Goal: Task Accomplishment & Management: Use online tool/utility

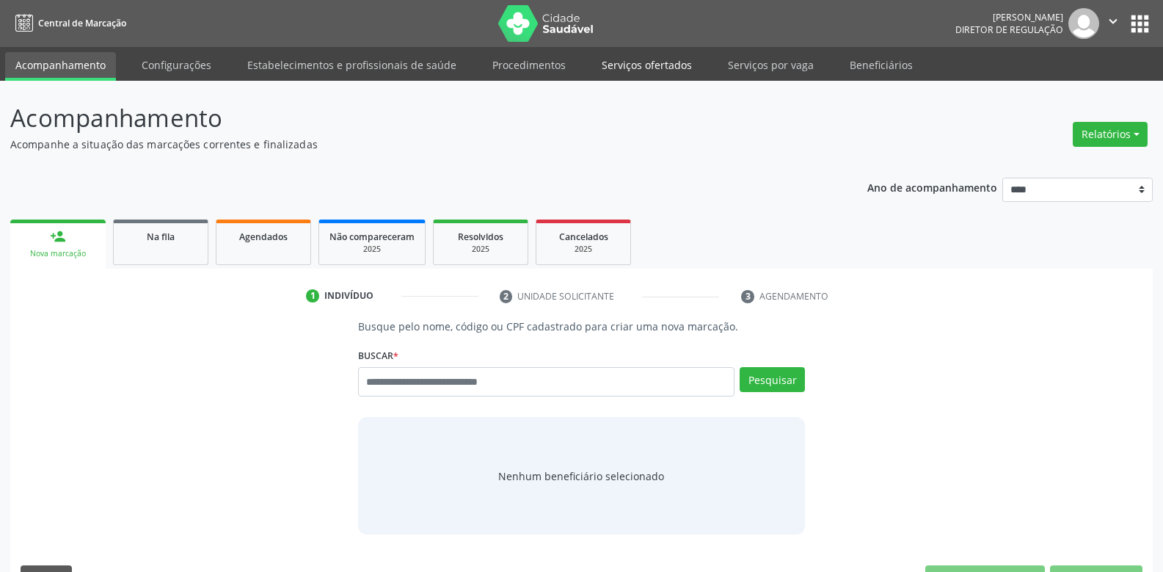
click at [641, 71] on link "Serviços ofertados" at bounding box center [647, 65] width 111 height 26
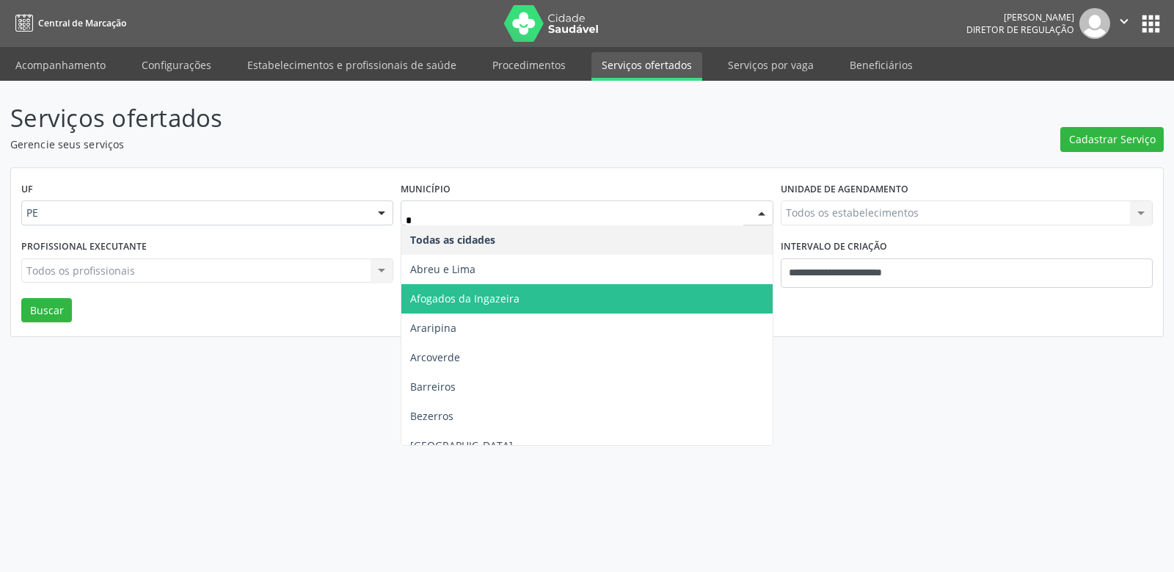
type input "**"
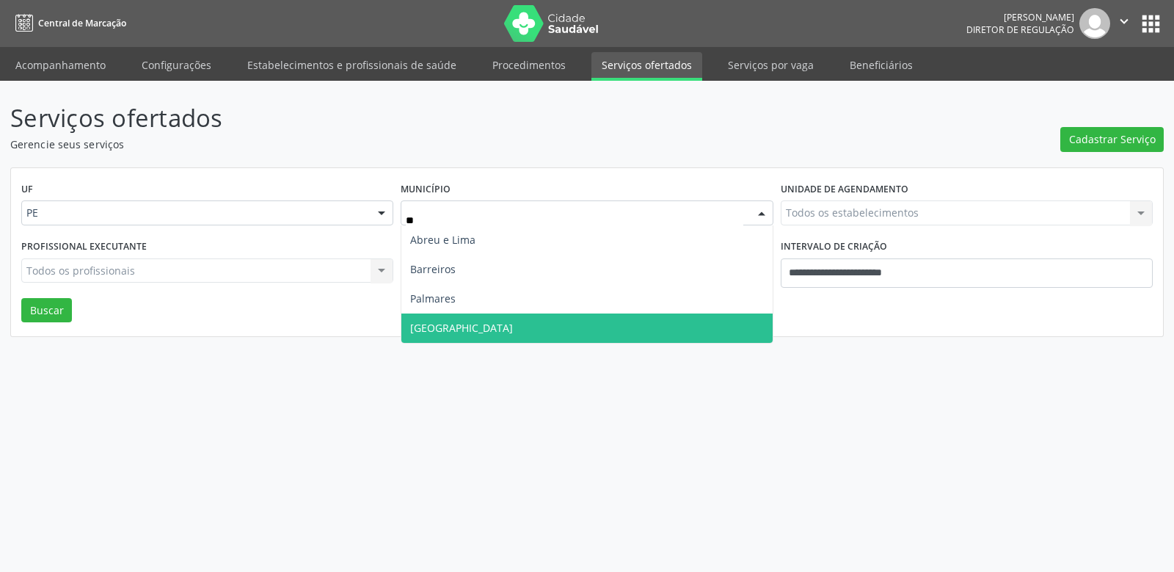
click at [491, 340] on span "Recife" at bounding box center [586, 327] width 371 height 29
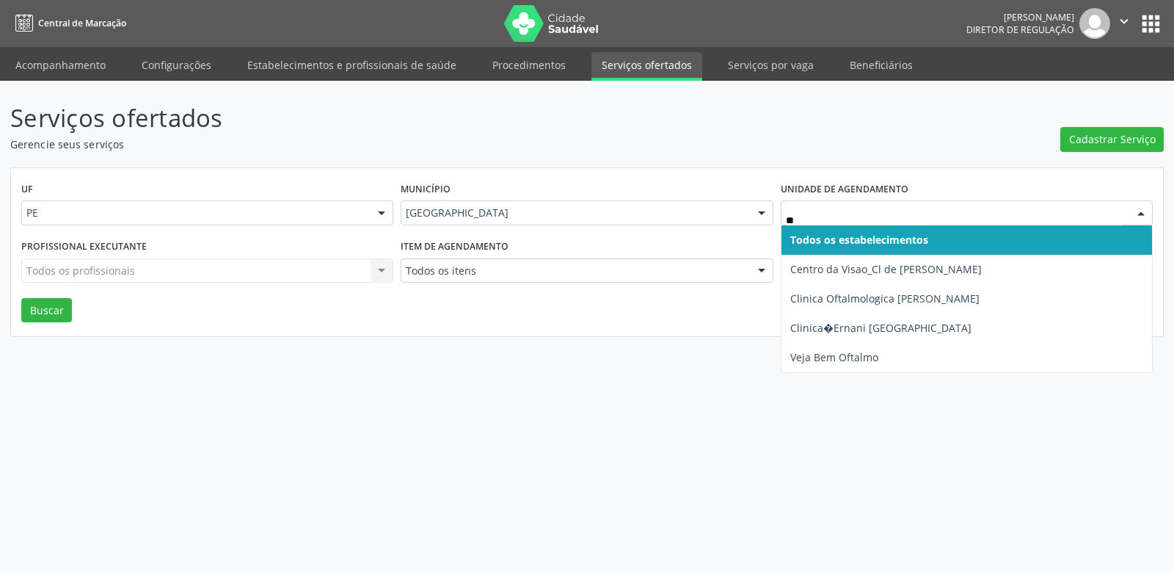
type input "***"
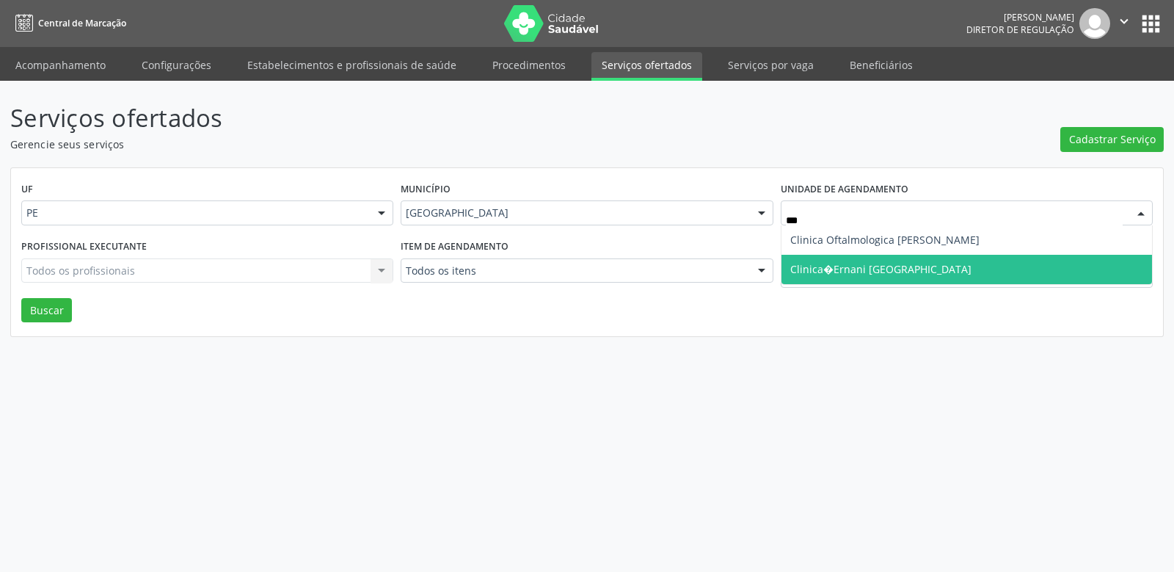
click at [917, 266] on span "Clinica�Ernani [GEOGRAPHIC_DATA]" at bounding box center [967, 269] width 371 height 29
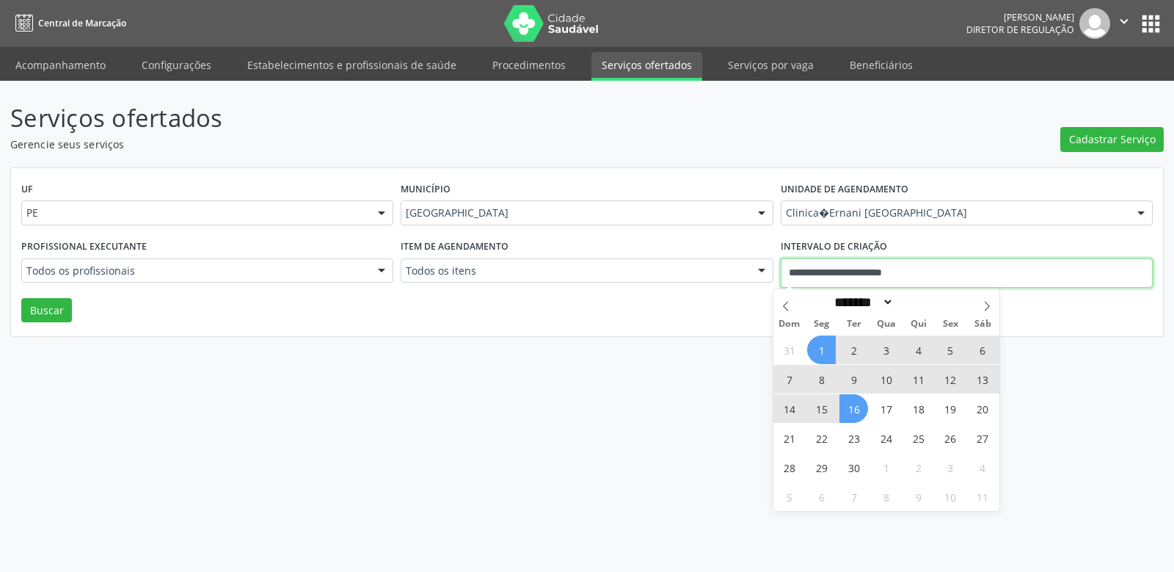
click at [931, 267] on input "**********" at bounding box center [967, 272] width 372 height 29
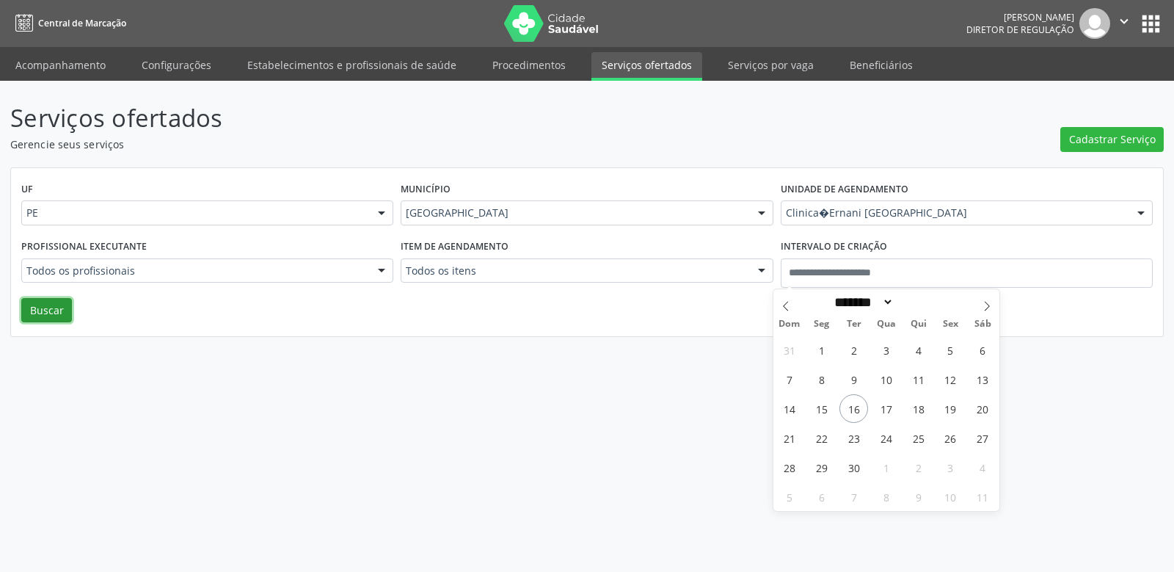
click at [23, 313] on button "Buscar" at bounding box center [46, 310] width 51 height 25
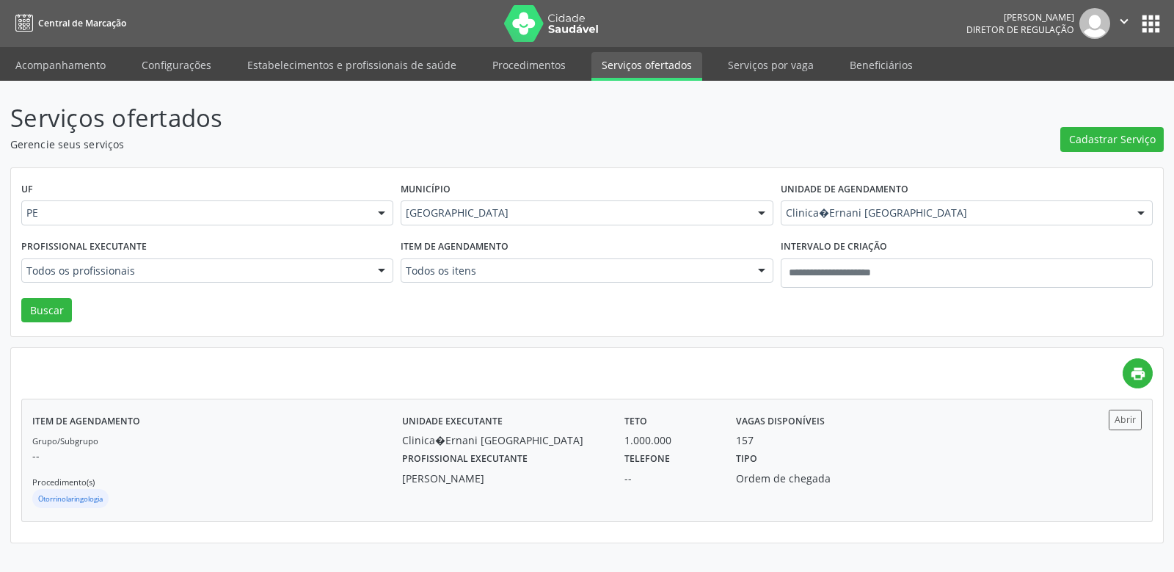
click at [496, 456] on label "Profissional executante" at bounding box center [464, 459] width 125 height 23
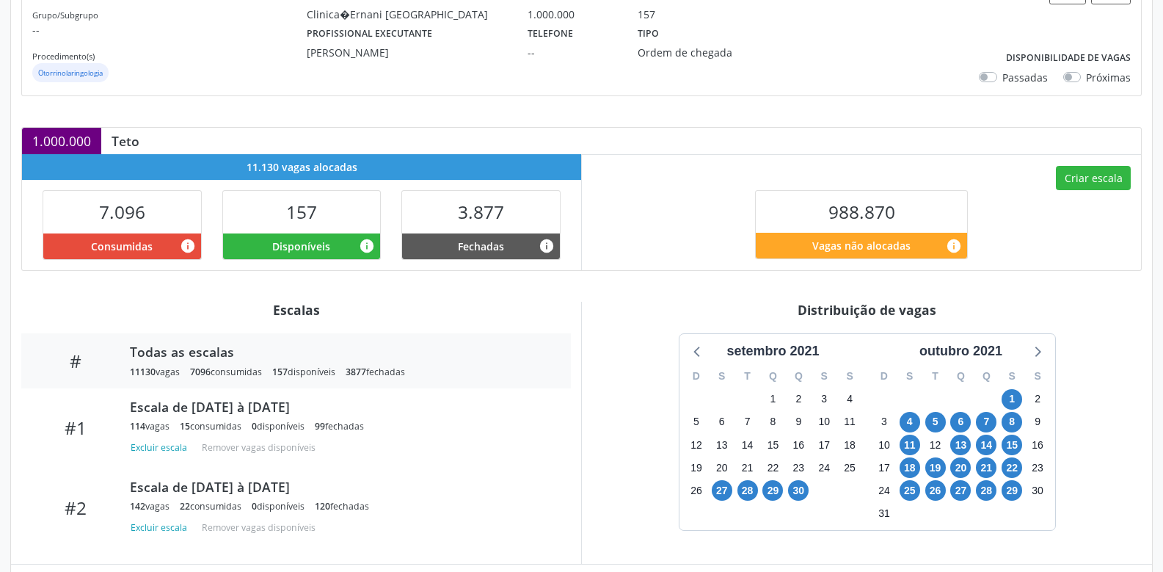
scroll to position [278, 0]
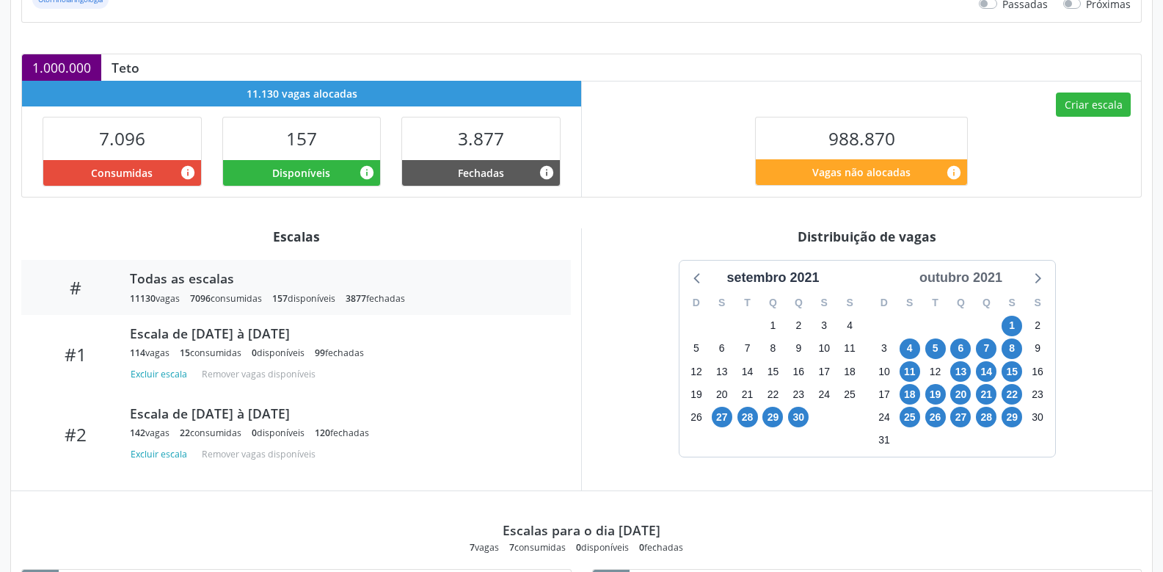
click at [1000, 285] on div "outubro 2021" at bounding box center [961, 278] width 95 height 20
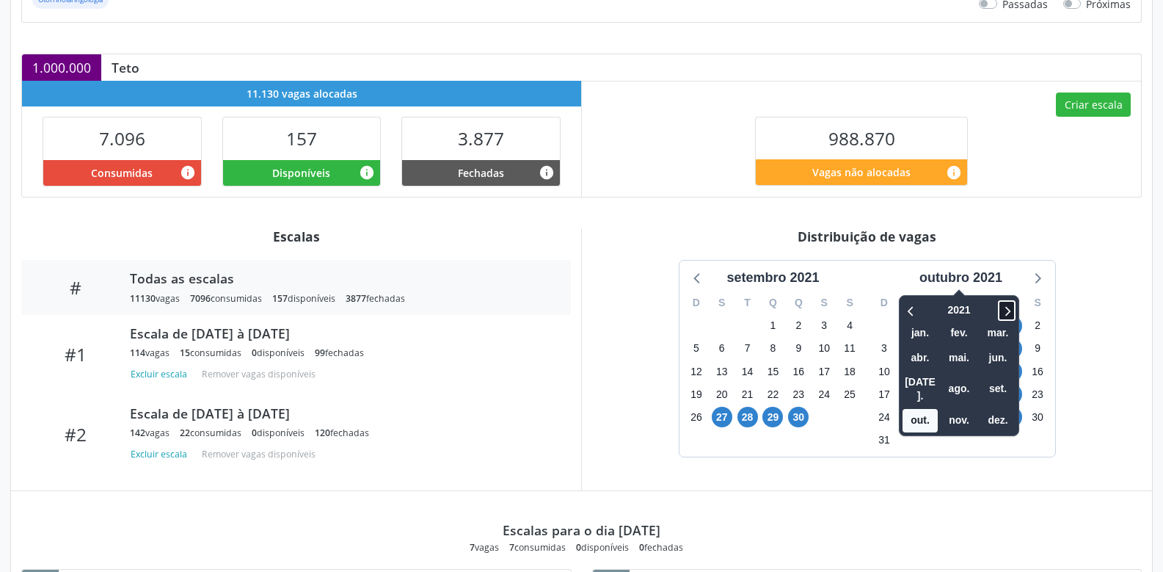
click at [1011, 310] on icon at bounding box center [1007, 311] width 5 height 10
click at [998, 383] on span "set." at bounding box center [997, 388] width 35 height 23
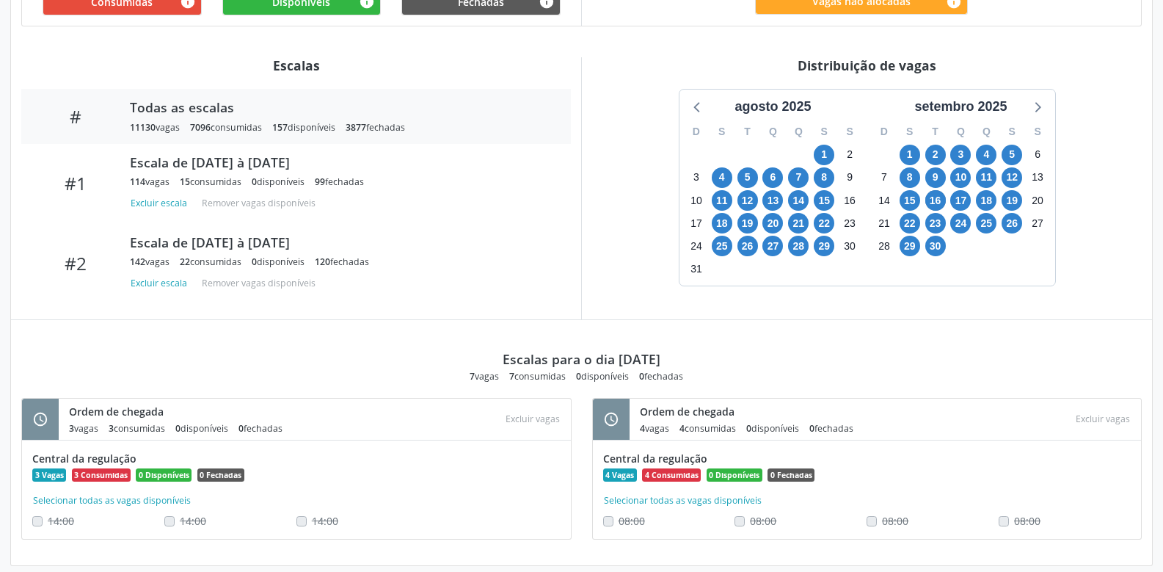
scroll to position [464, 0]
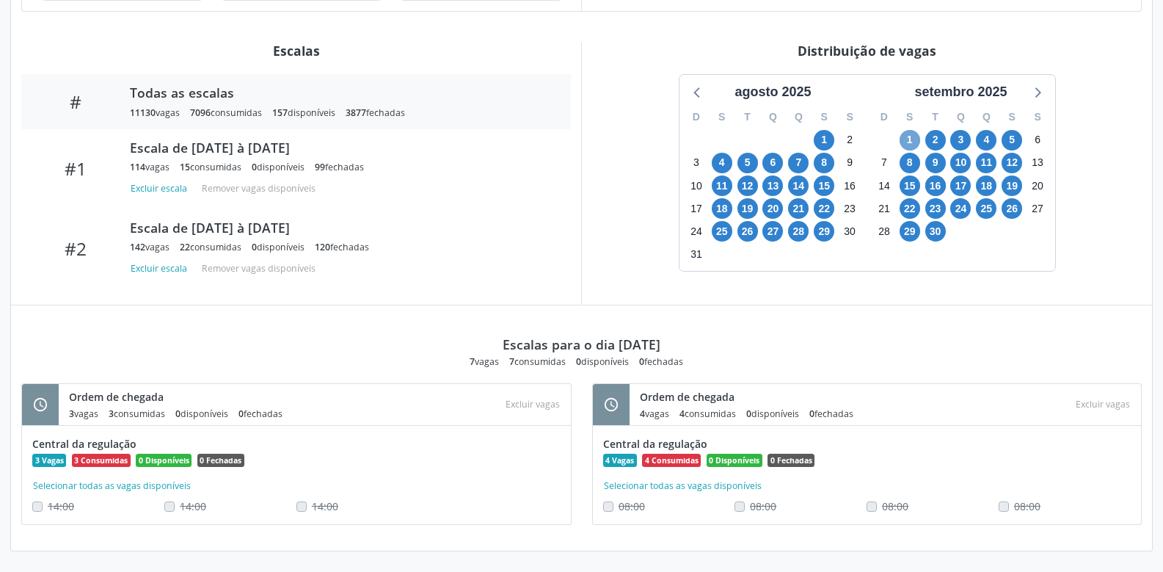
click at [901, 139] on span "1" at bounding box center [910, 140] width 21 height 21
click at [935, 236] on span "30" at bounding box center [935, 231] width 21 height 21
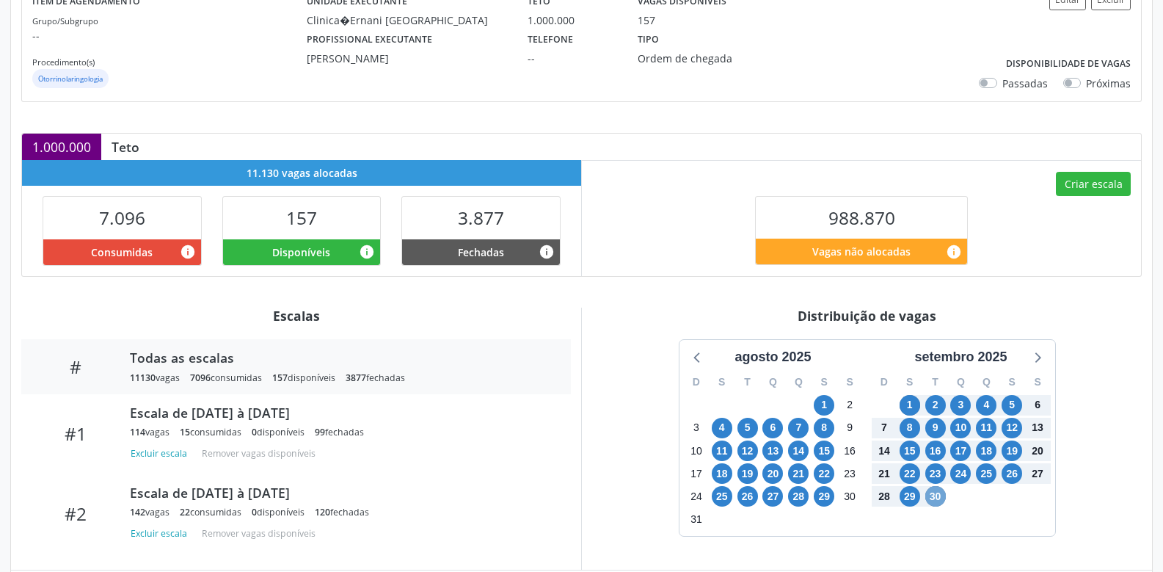
scroll to position [220, 0]
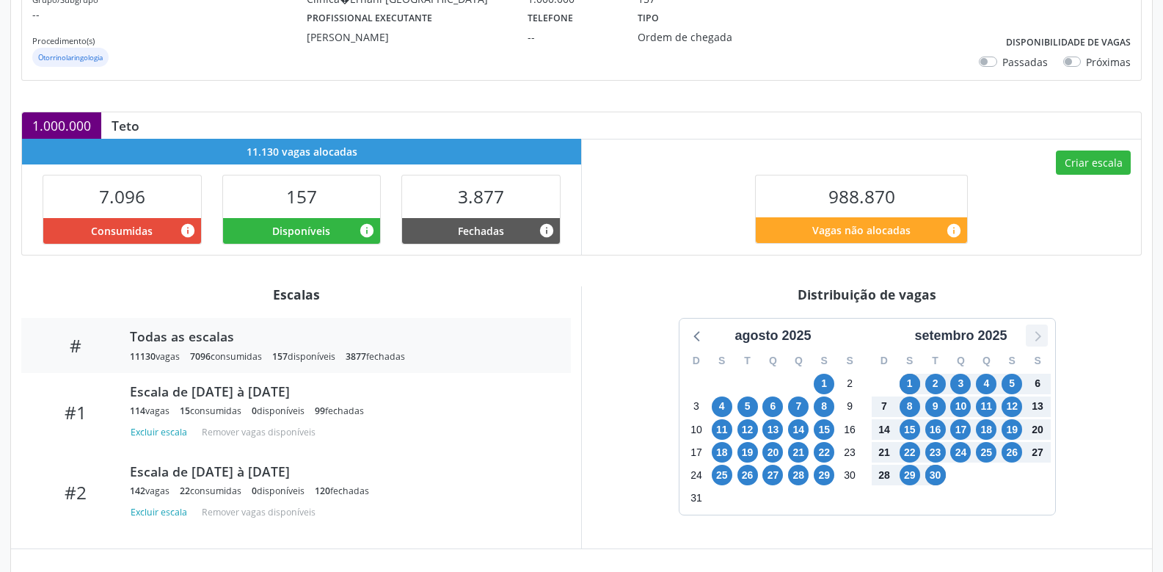
click at [1030, 339] on icon at bounding box center [1036, 335] width 19 height 19
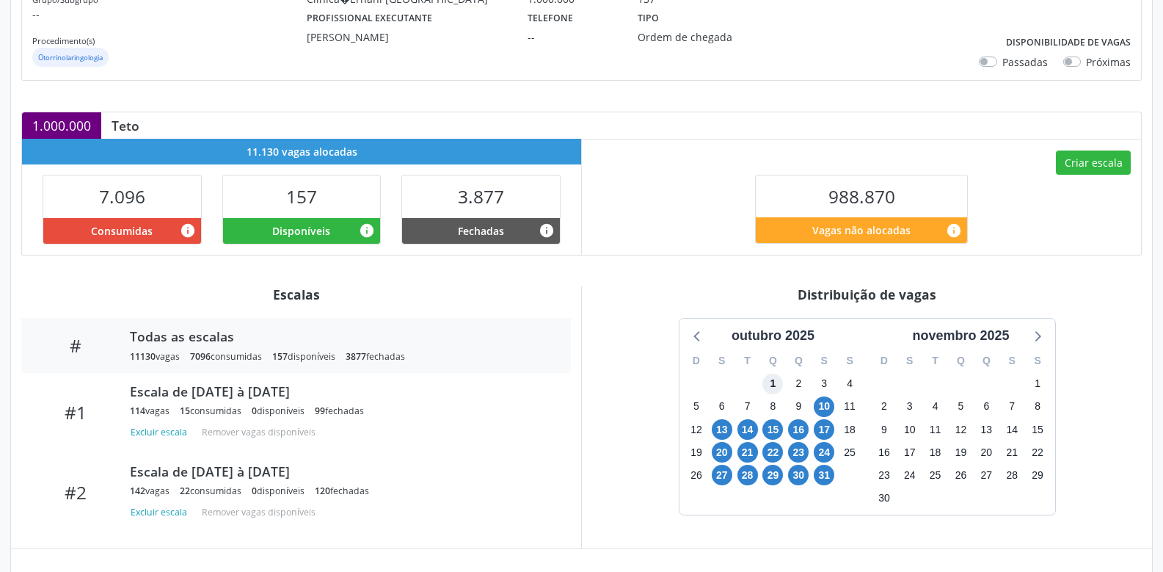
click at [773, 385] on span "1" at bounding box center [773, 384] width 21 height 21
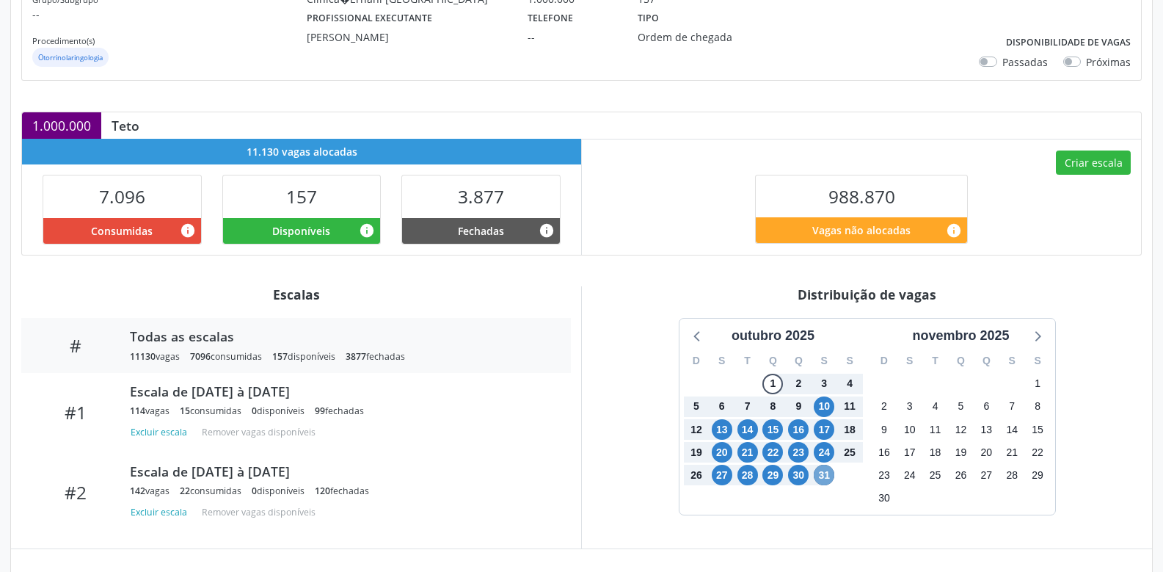
click at [823, 478] on span "31" at bounding box center [824, 475] width 21 height 21
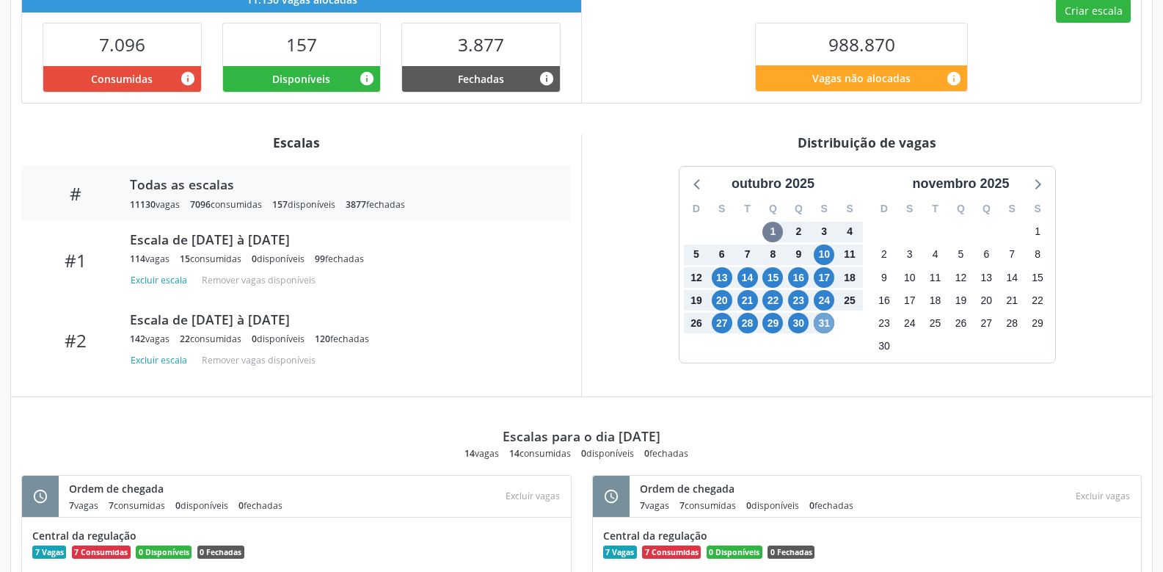
scroll to position [358, 0]
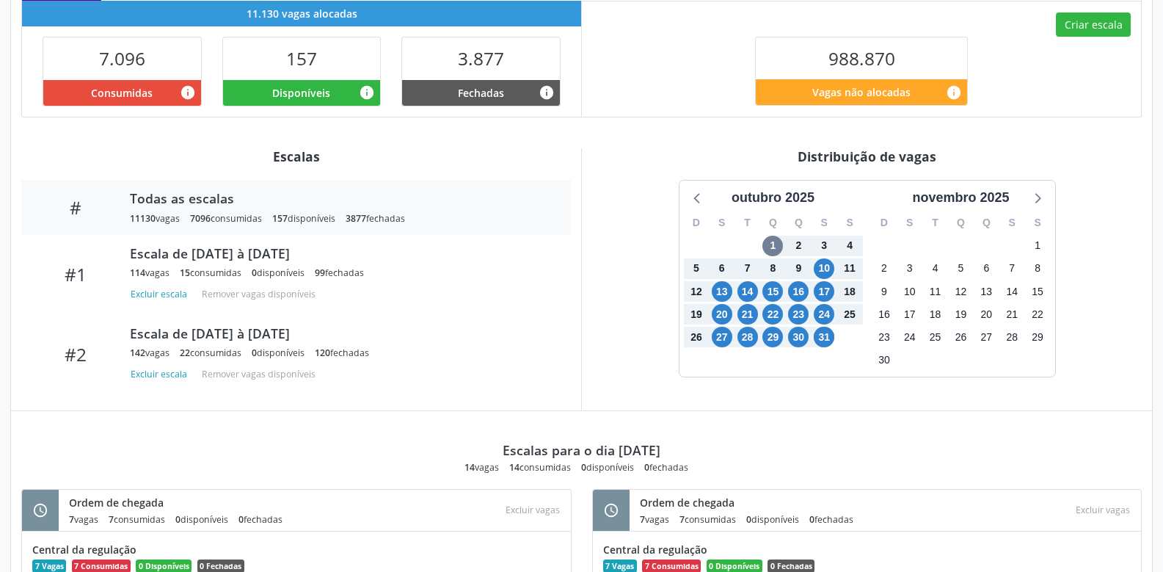
click at [862, 379] on div "Distribuição de vagas outubro 2025 D S T Q Q S S 28 29 30 1 2 3 4 5 6 7 8 9 10 …" at bounding box center [866, 279] width 571 height 262
click at [861, 395] on div "Distribuição de vagas outubro 2025 D S T Q Q S S 28 29 30 1 2 3 4 5 6 7 8 9 10 …" at bounding box center [866, 279] width 571 height 262
click at [659, 374] on div "outubro 2025 D S T Q Q S S 28 29 30 1 2 3 4 5 6 7 8 9 10 11 12 13 14 15 16 17 1…" at bounding box center [867, 278] width 550 height 197
click at [609, 191] on div "outubro 2025 D S T Q Q S S 28 29 30 1 2 3 4 5 6 7 8 9 10 11 12 13 14 15 16 17 1…" at bounding box center [867, 278] width 550 height 197
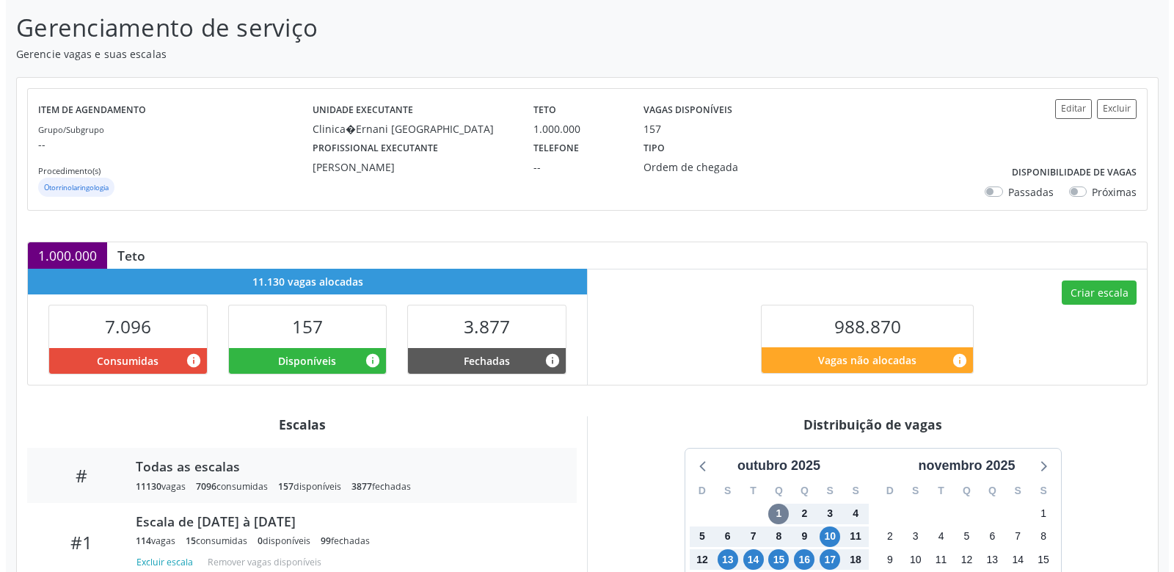
scroll to position [0, 0]
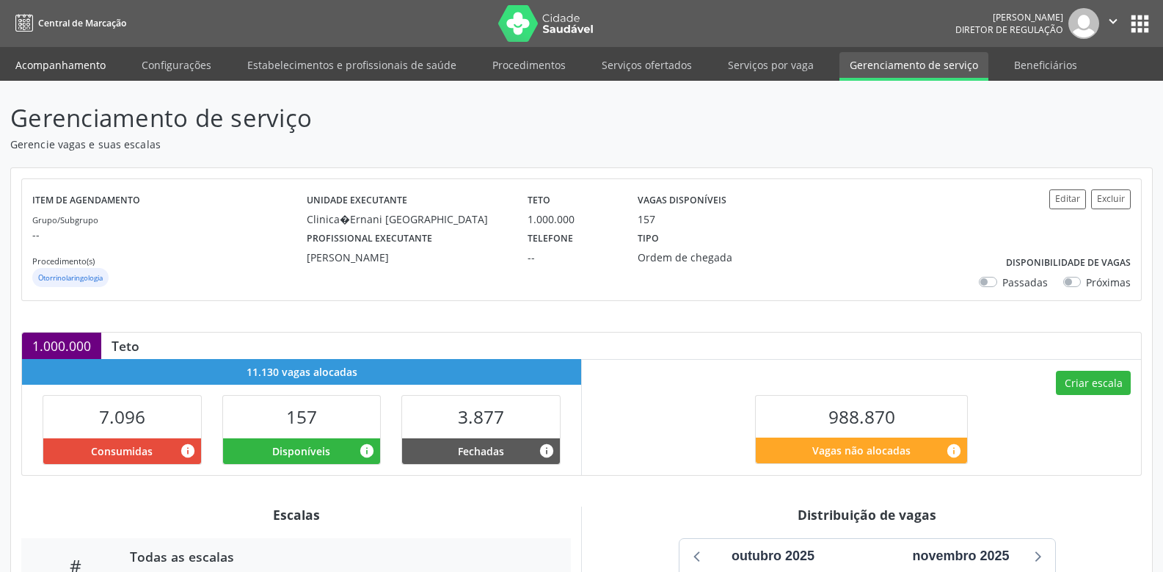
click at [51, 61] on link "Acompanhamento" at bounding box center [60, 65] width 111 height 26
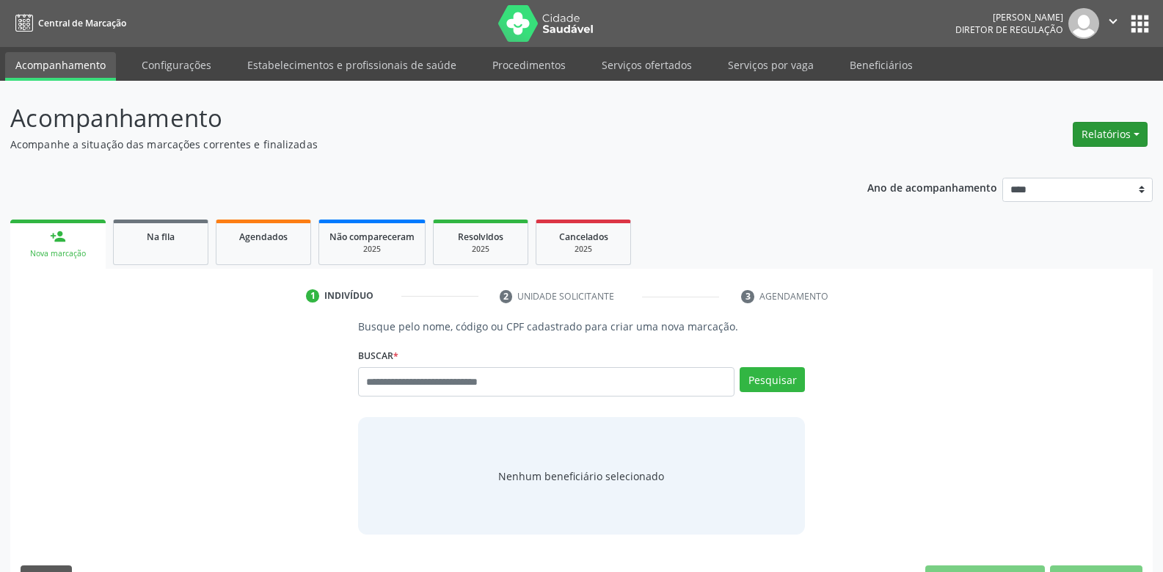
click at [1138, 128] on button "Relatórios" at bounding box center [1110, 134] width 75 height 25
click at [1055, 206] on link "Agendamentos" at bounding box center [1070, 207] width 158 height 21
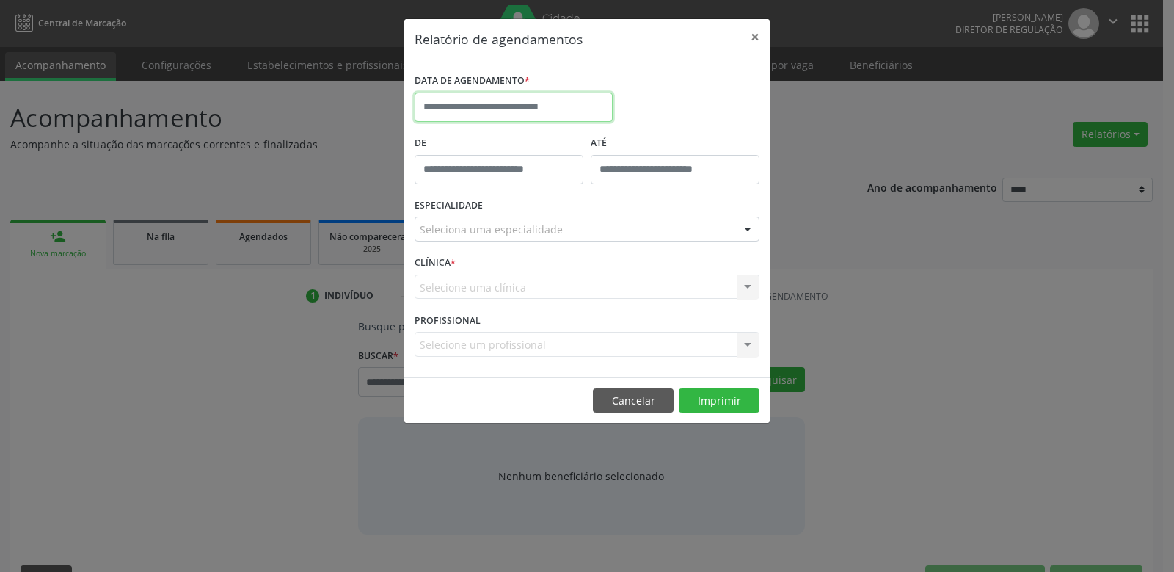
click at [514, 106] on input "text" at bounding box center [514, 106] width 198 height 29
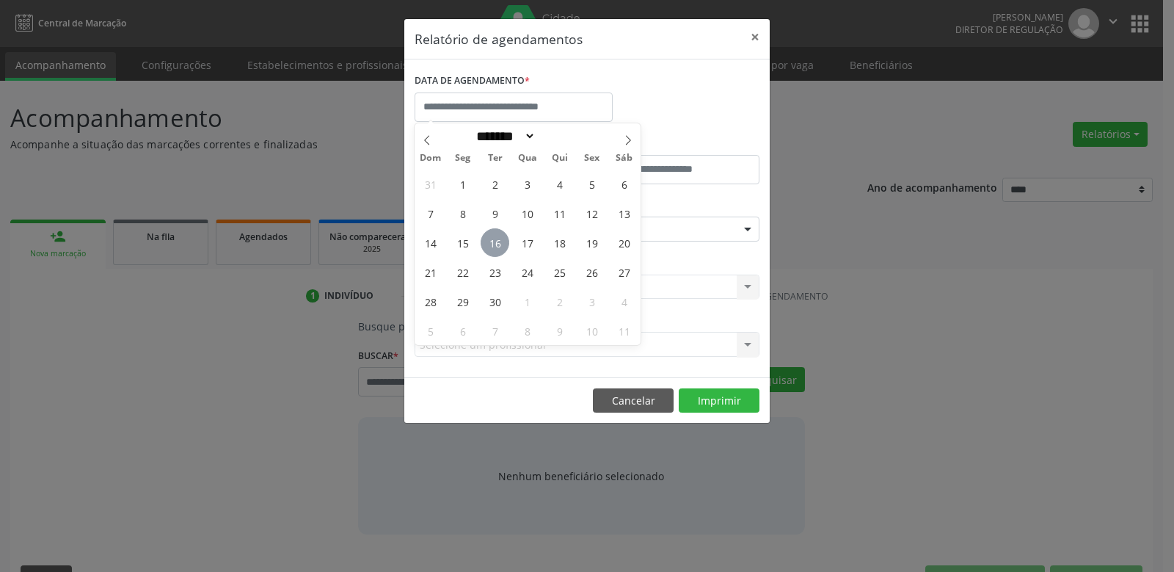
click at [498, 248] on span "16" at bounding box center [495, 242] width 29 height 29
type input "**********"
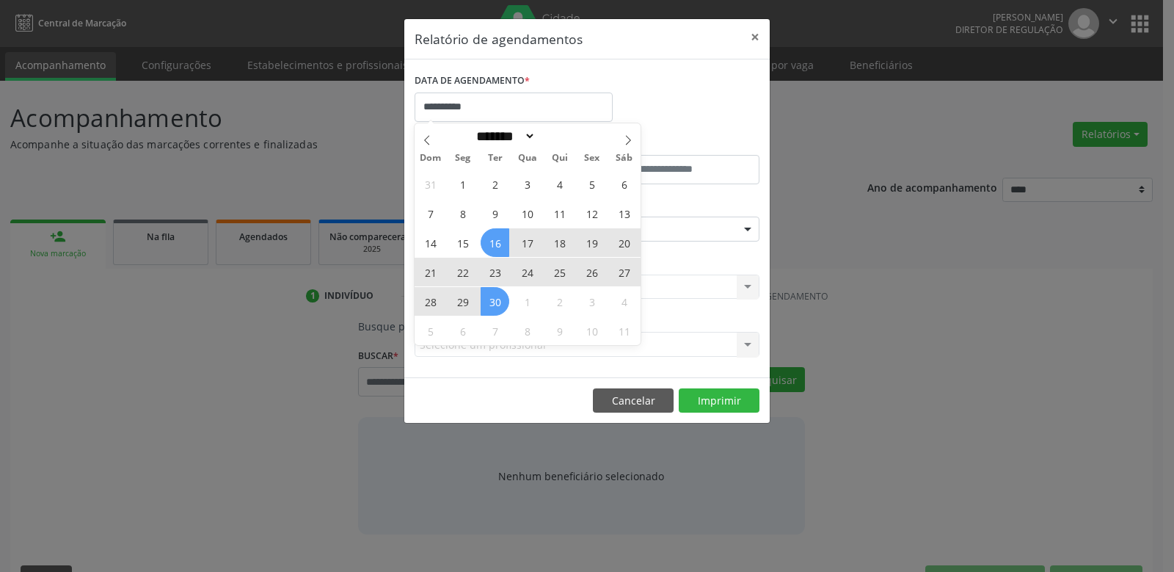
click at [493, 302] on span "30" at bounding box center [495, 301] width 29 height 29
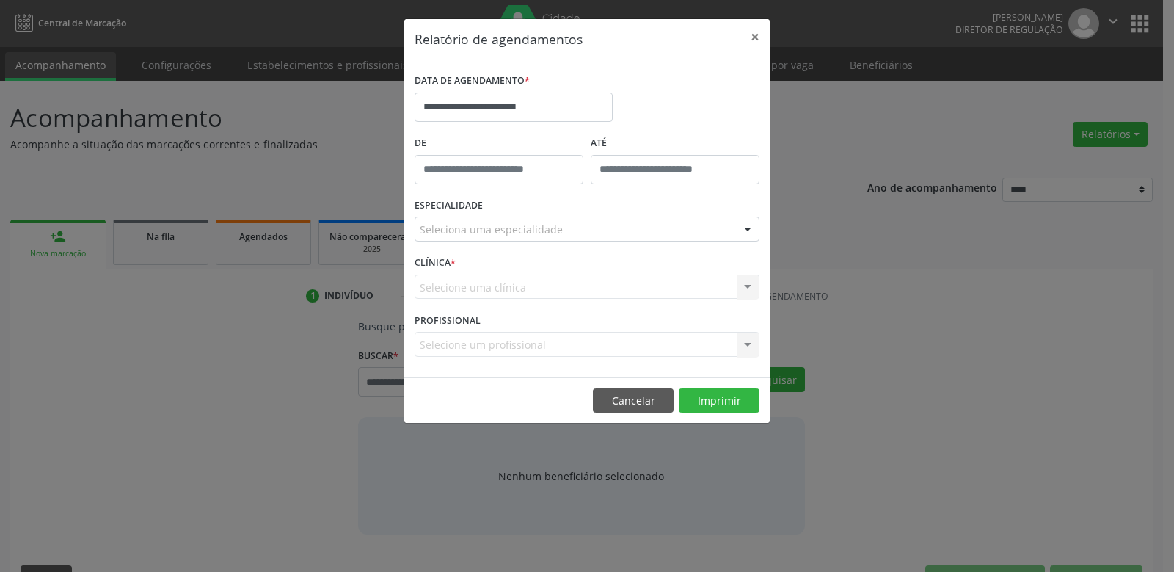
click at [657, 228] on div "Seleciona uma especialidade" at bounding box center [587, 228] width 345 height 25
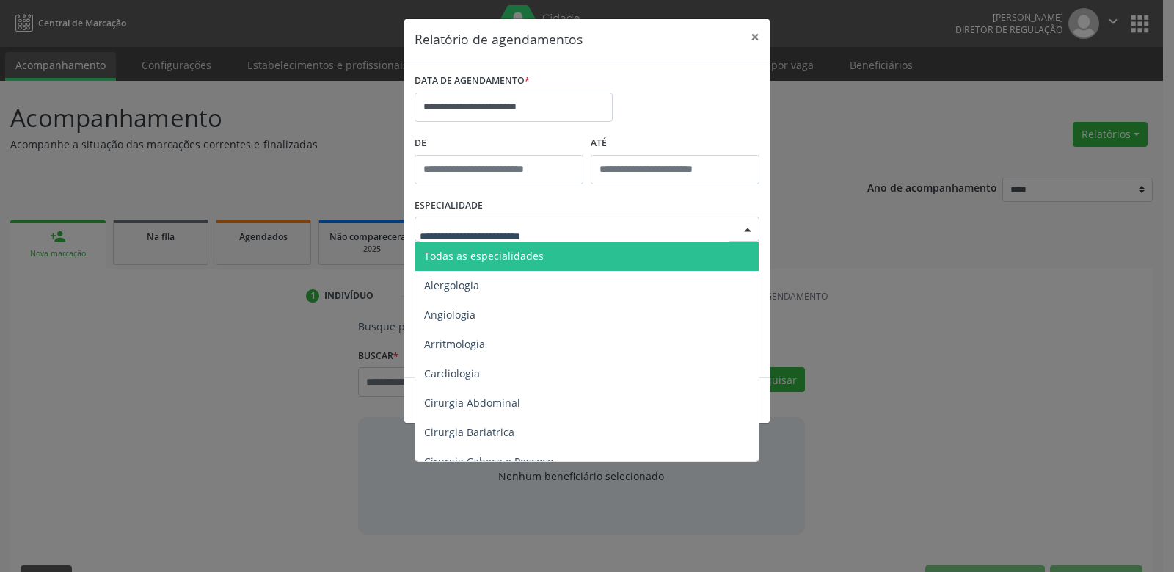
click at [742, 195] on div "ESPECIALIDADE Todas as especialidades Alergologia Angiologia Arritmologia Cardi…" at bounding box center [587, 222] width 352 height 57
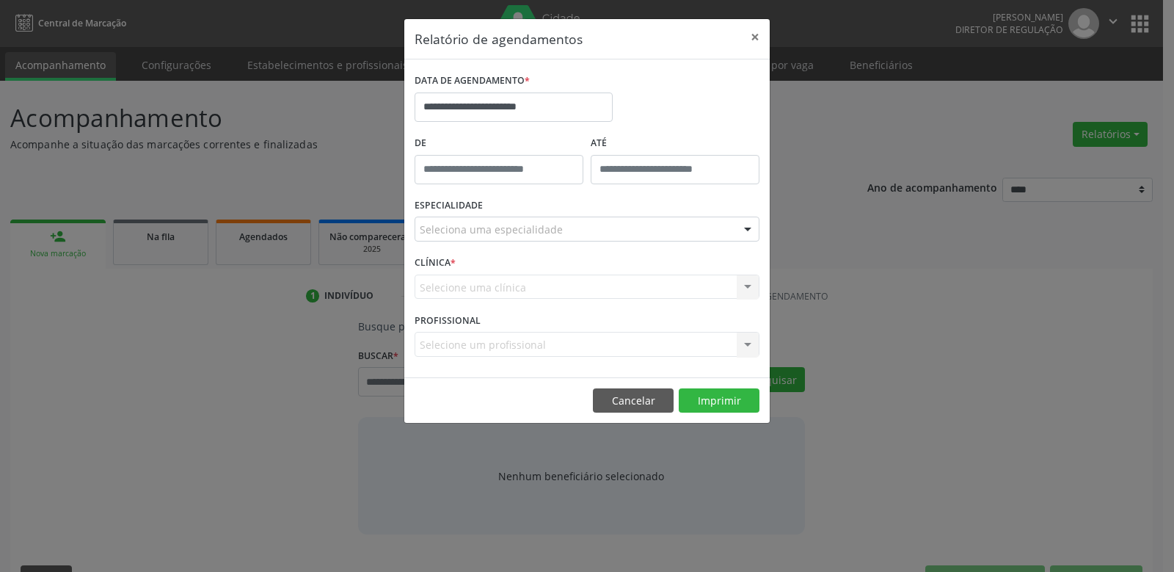
click at [706, 289] on div "Selecione uma clínica Nenhum resultado encontrado para: " " Não há nenhuma opçã…" at bounding box center [587, 286] width 345 height 25
click at [641, 216] on div "Seleciona uma especialidade" at bounding box center [587, 228] width 345 height 25
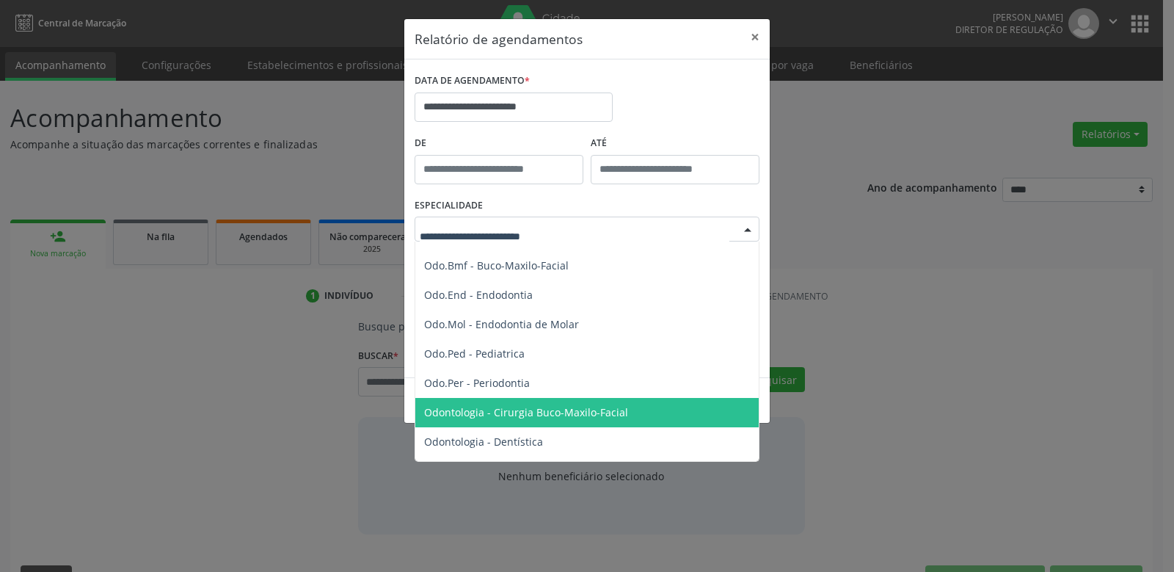
scroll to position [1615, 0]
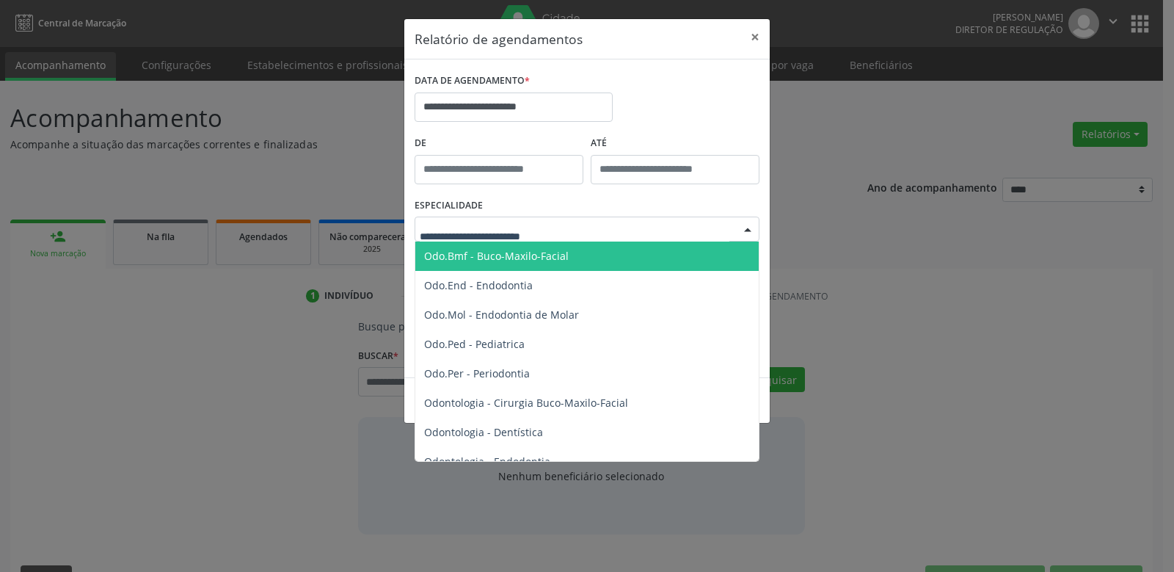
click at [496, 227] on input "text" at bounding box center [575, 236] width 310 height 29
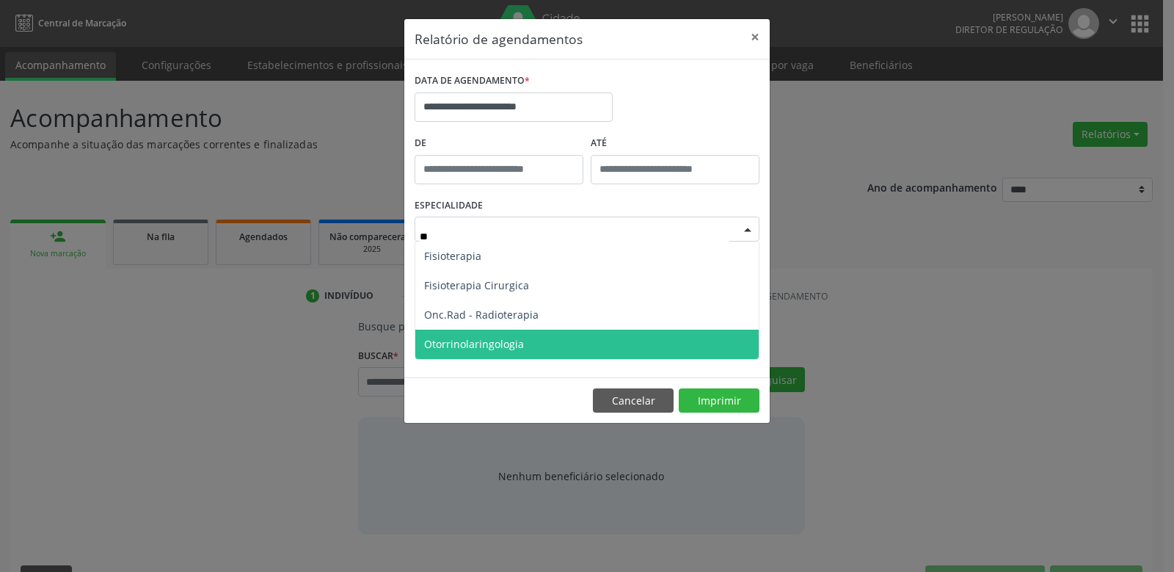
scroll to position [0, 0]
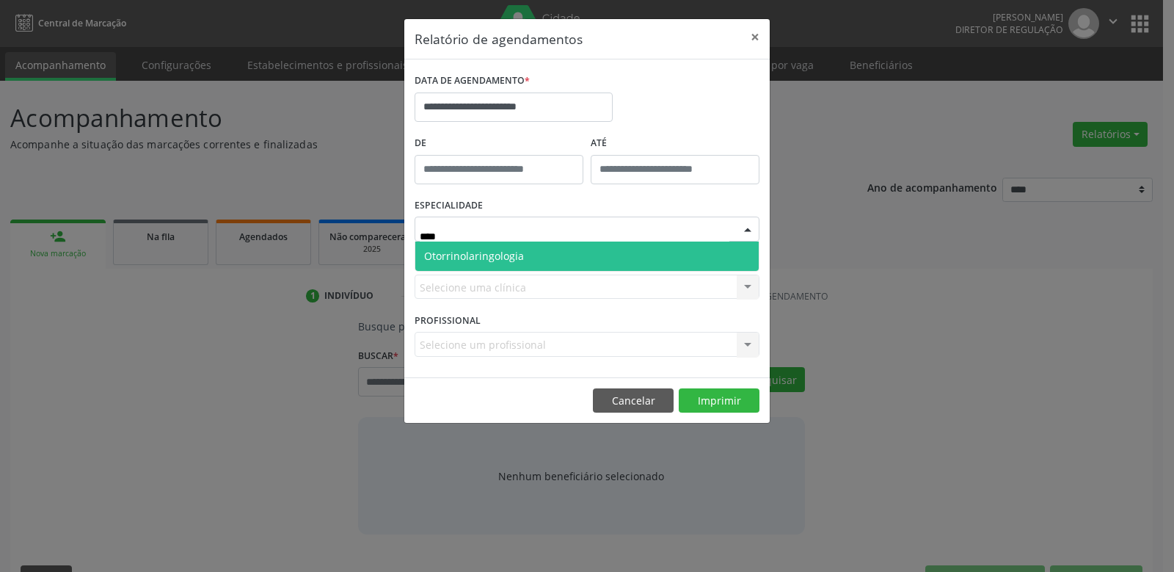
type input "*****"
click at [494, 266] on span "Otorrinolaringologia" at bounding box center [586, 255] width 343 height 29
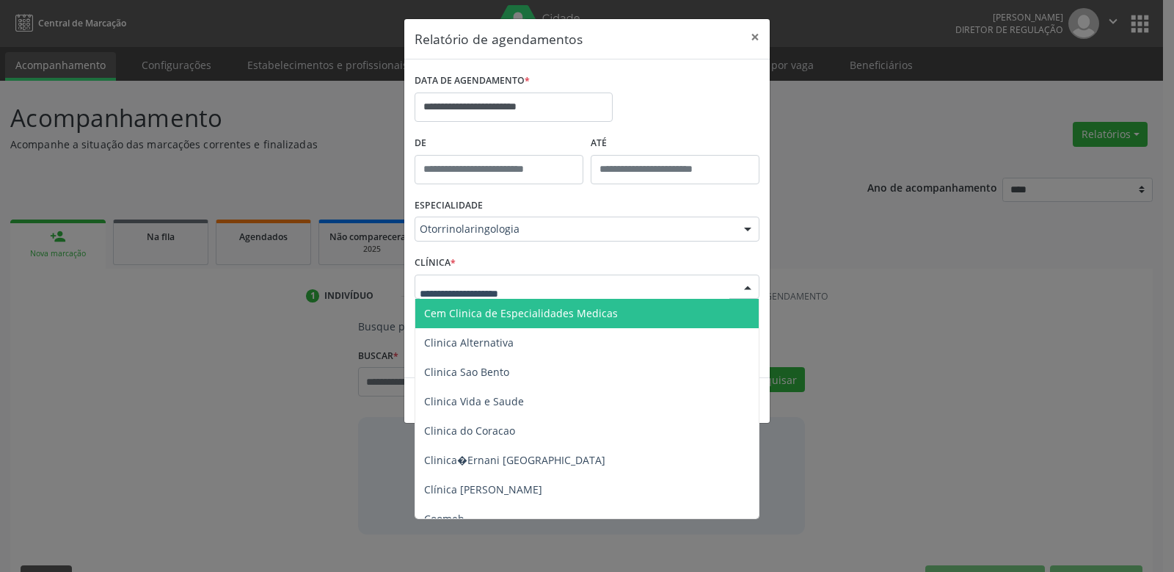
click at [533, 298] on div at bounding box center [587, 286] width 345 height 25
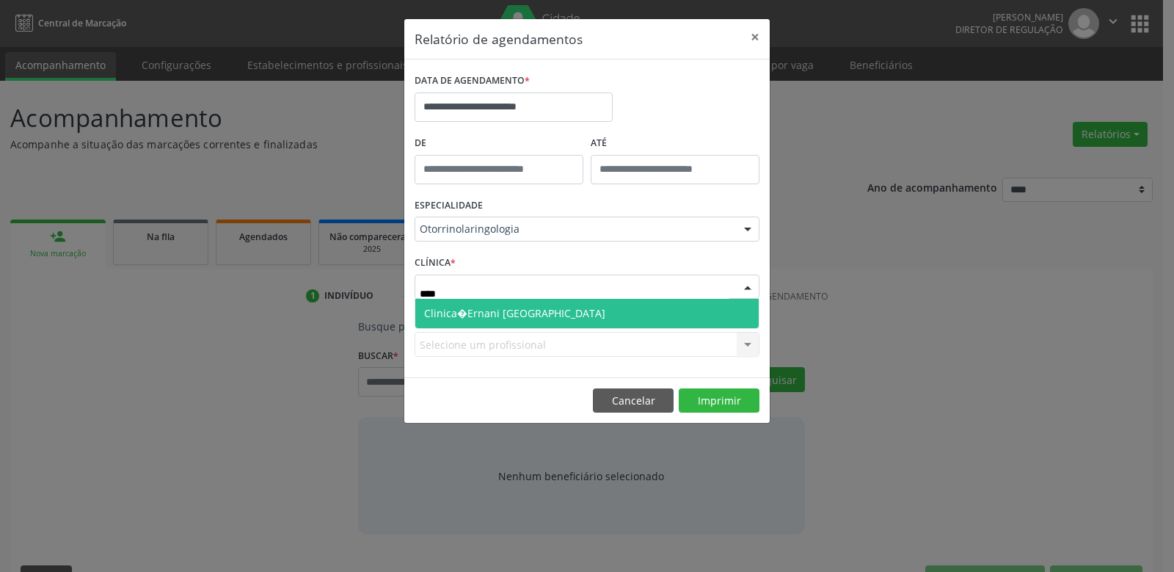
type input "*****"
click at [533, 306] on span "Clinica�[PERSON_NAME][GEOGRAPHIC_DATA]" at bounding box center [514, 313] width 181 height 14
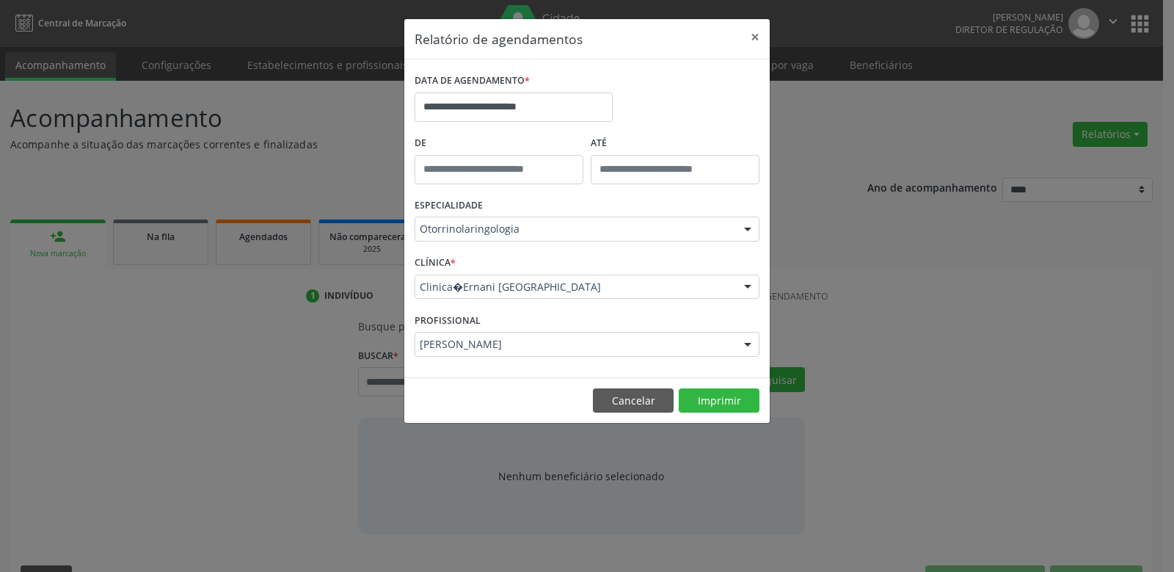
click at [749, 341] on div at bounding box center [748, 344] width 22 height 25
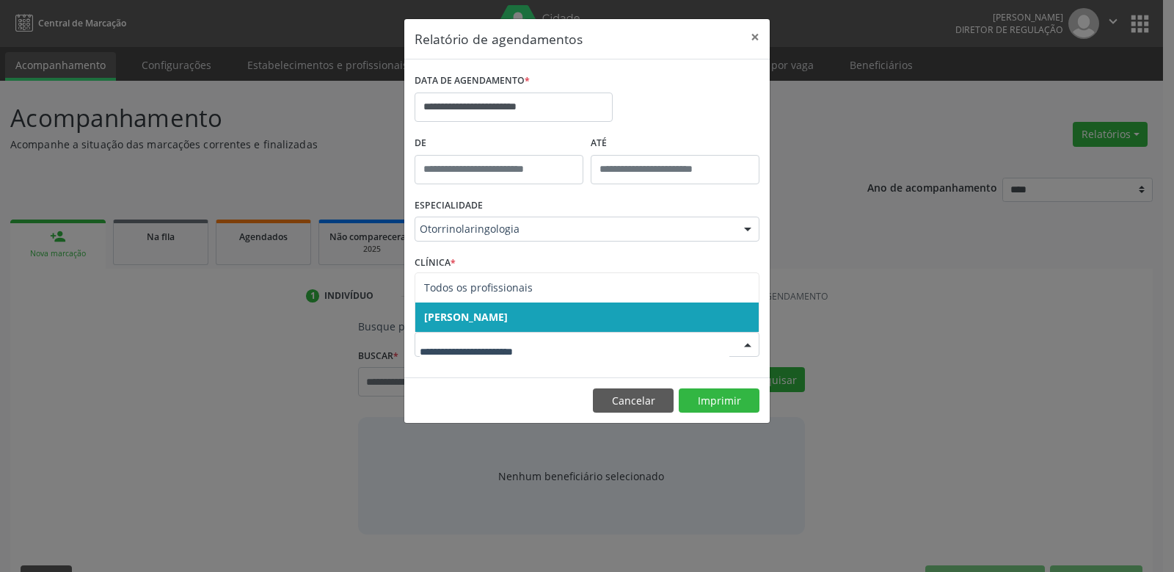
click at [611, 314] on span "[PERSON_NAME]" at bounding box center [586, 316] width 343 height 29
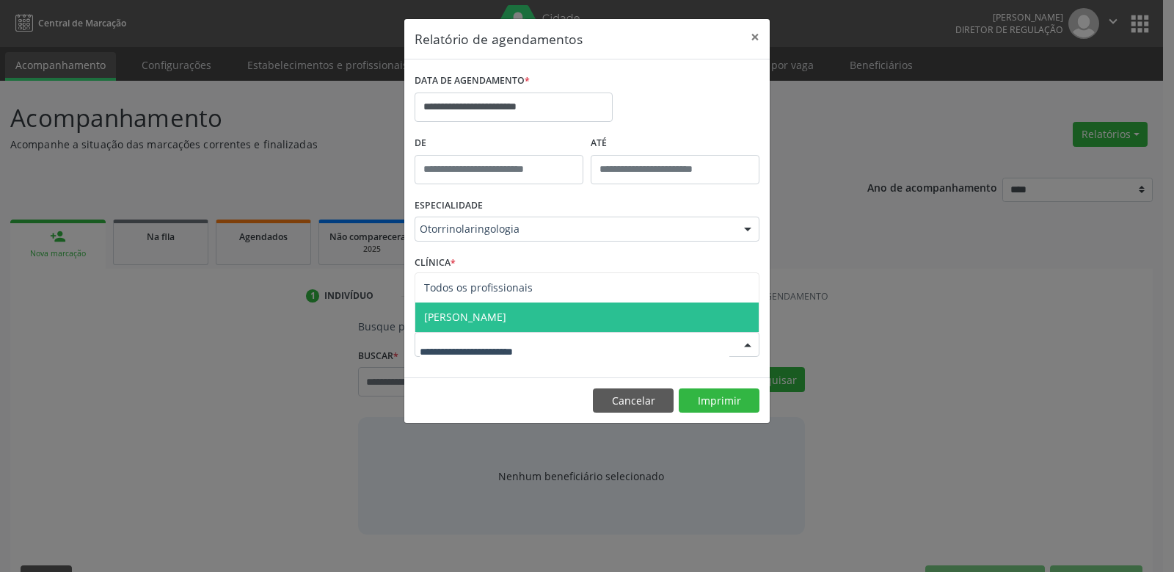
click at [748, 338] on div at bounding box center [748, 344] width 22 height 25
click at [506, 316] on span "[PERSON_NAME]" at bounding box center [465, 317] width 82 height 14
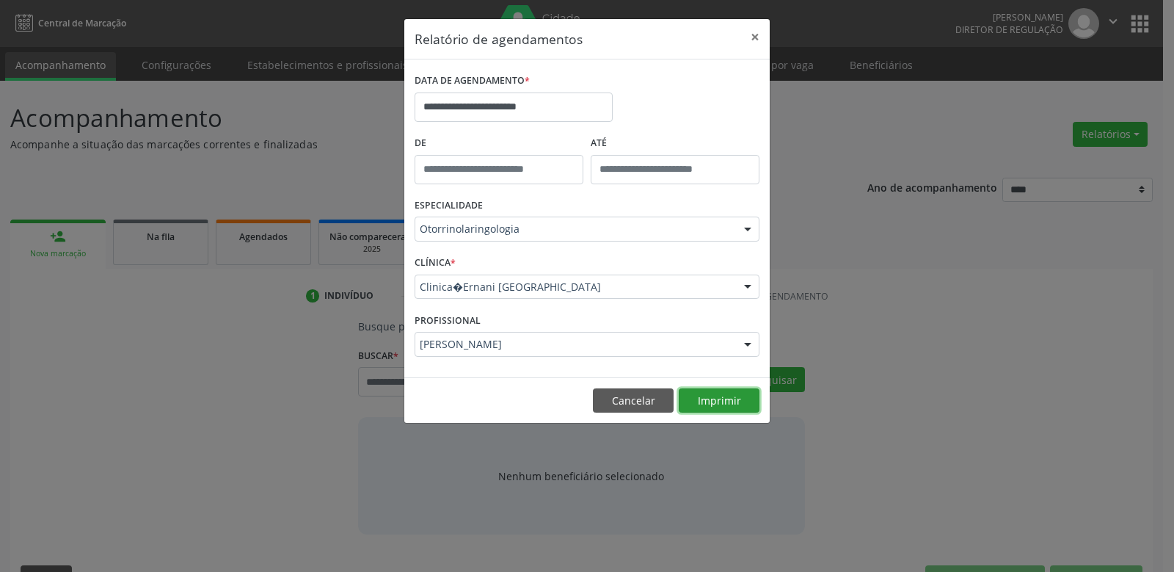
click at [705, 402] on button "Imprimir" at bounding box center [719, 400] width 81 height 25
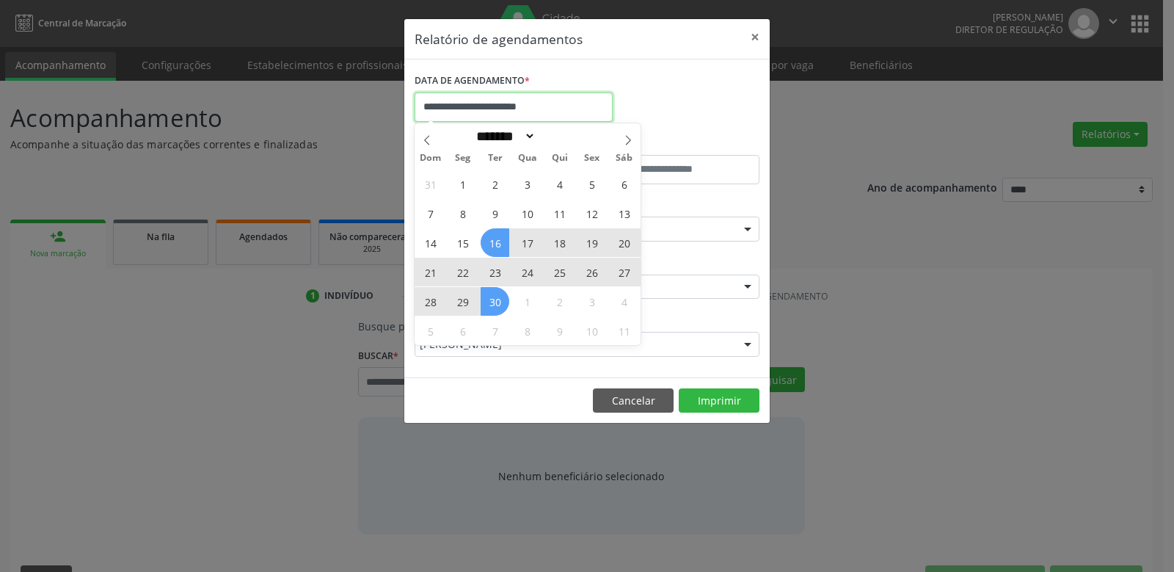
click at [567, 114] on input "**********" at bounding box center [514, 106] width 198 height 29
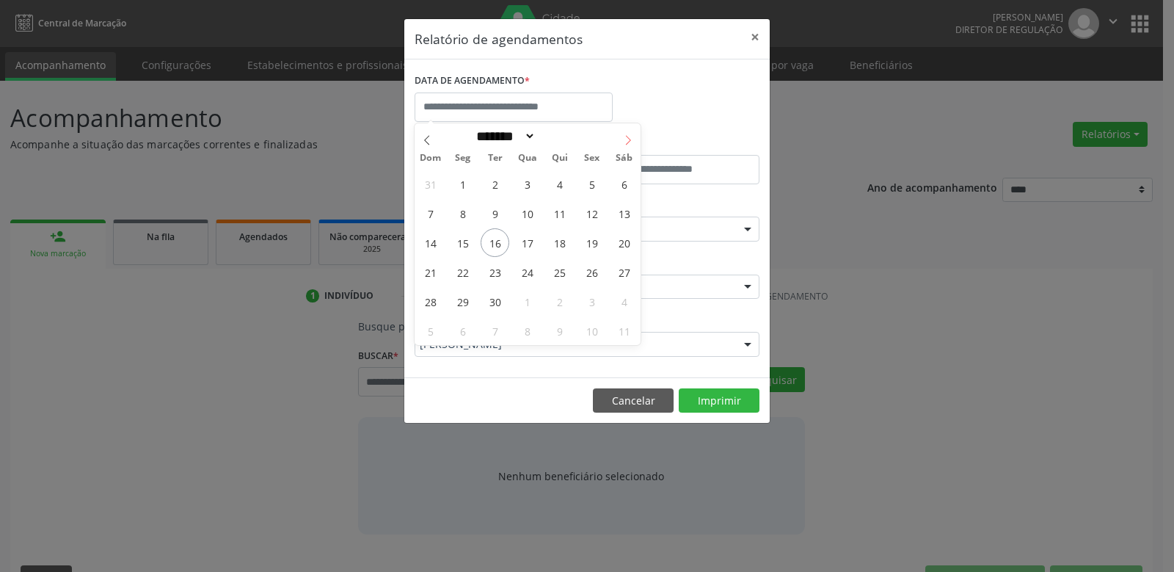
click at [633, 145] on icon at bounding box center [628, 140] width 10 height 10
select select "*"
click at [524, 183] on span "1" at bounding box center [527, 184] width 29 height 29
type input "**********"
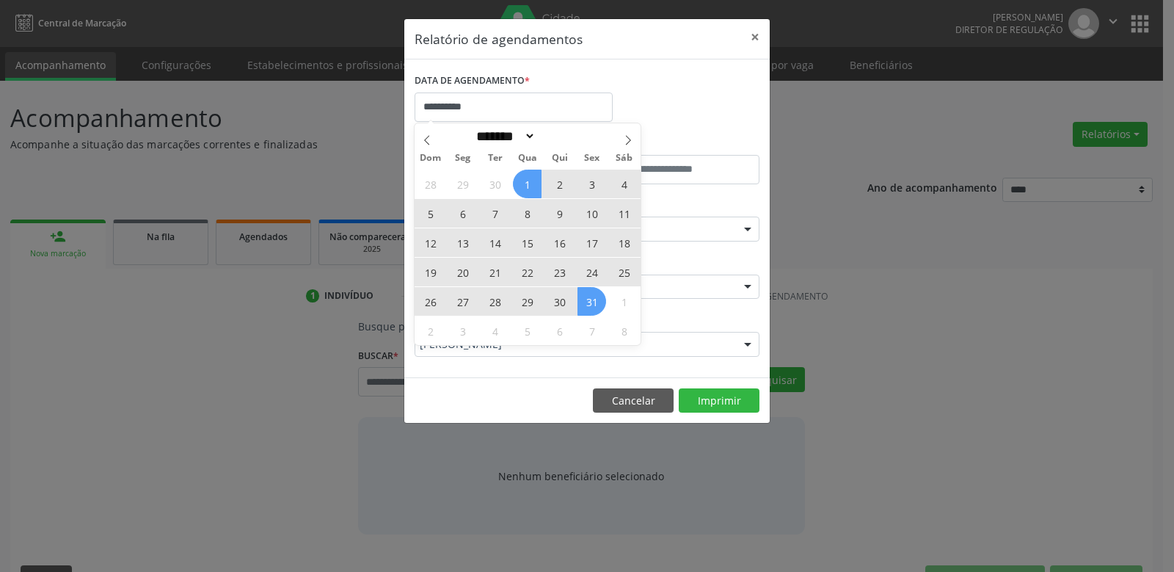
click at [590, 305] on span "31" at bounding box center [592, 301] width 29 height 29
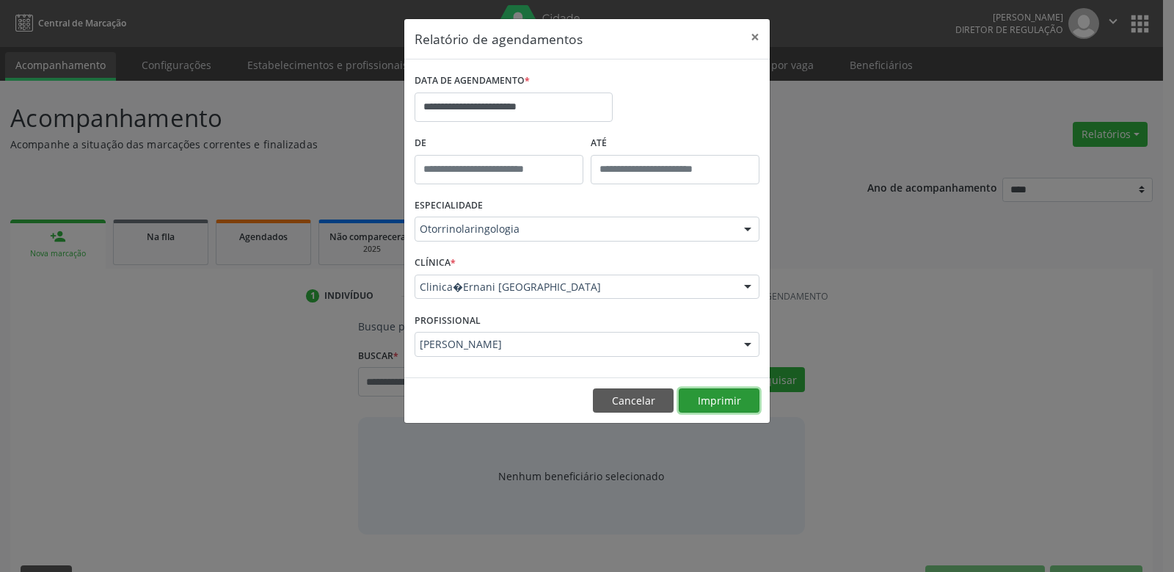
click at [714, 398] on button "Imprimir" at bounding box center [719, 400] width 81 height 25
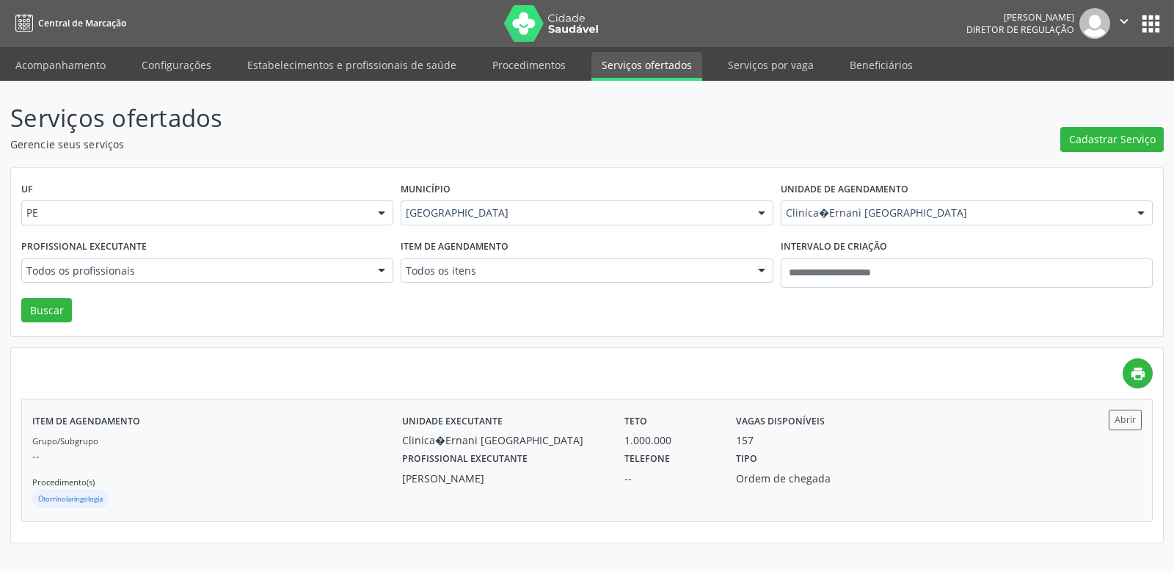
click at [643, 452] on label "Telefone" at bounding box center [648, 459] width 46 height 23
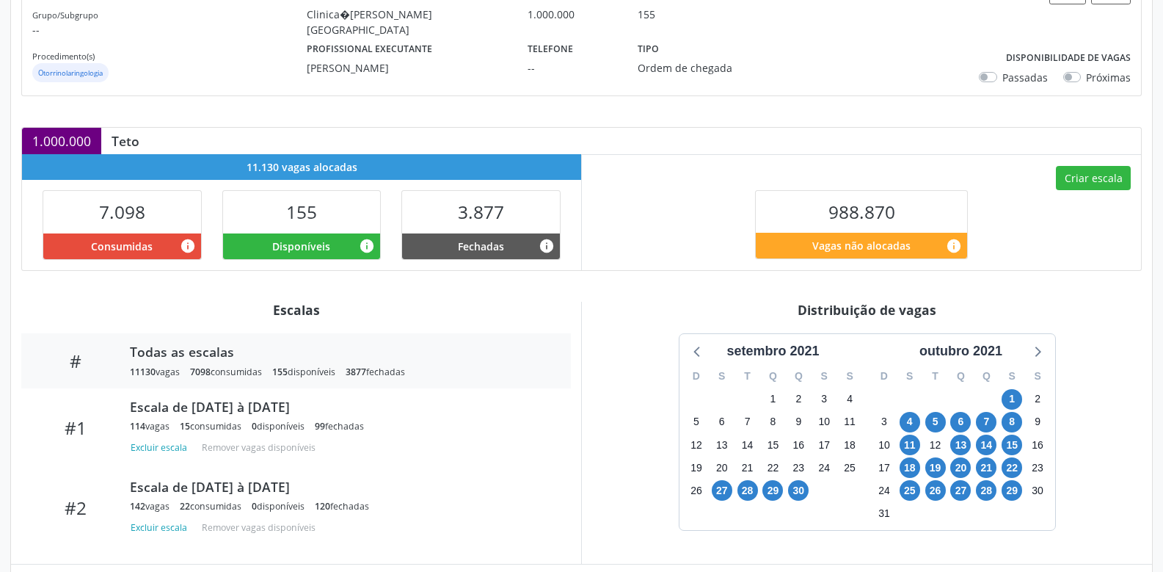
scroll to position [358, 0]
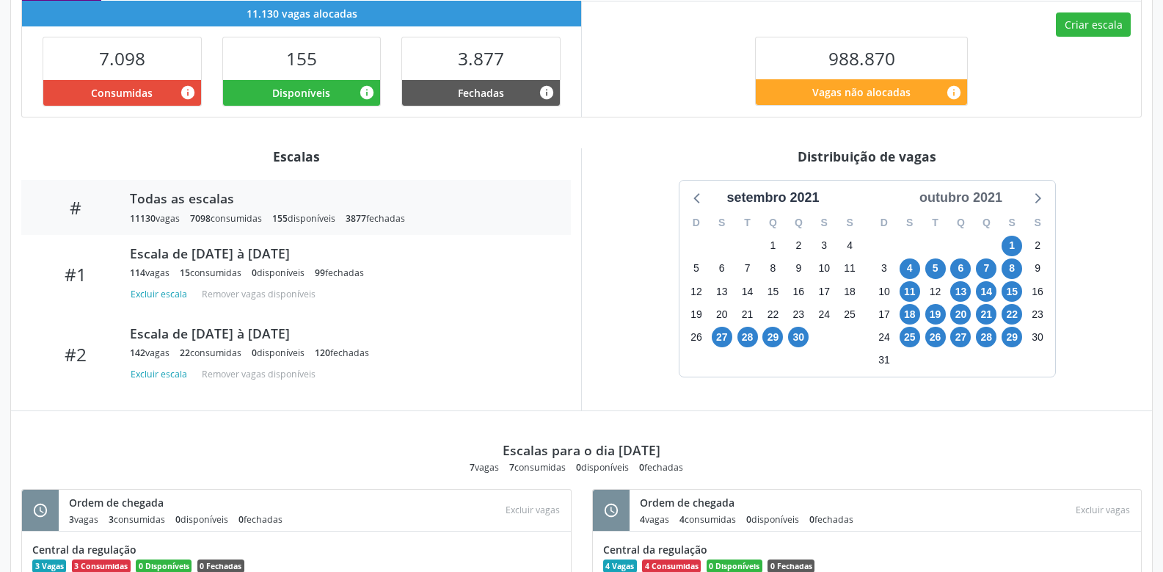
click at [995, 197] on div "outubro 2021" at bounding box center [961, 198] width 95 height 20
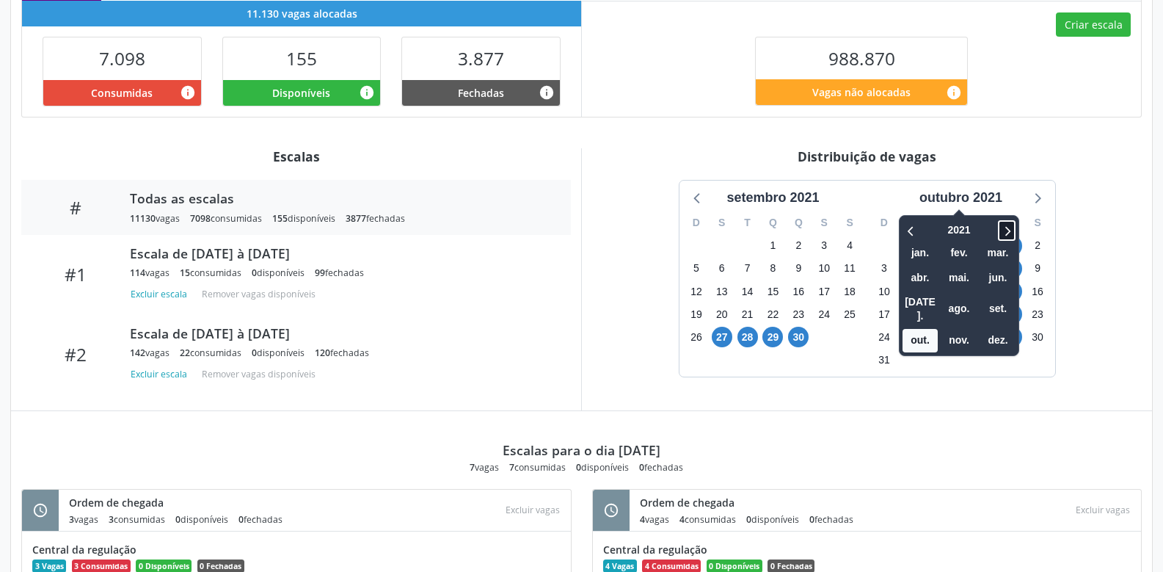
click at [1009, 234] on icon at bounding box center [1007, 231] width 5 height 10
click at [1004, 233] on icon at bounding box center [1007, 231] width 15 height 18
click at [1000, 297] on span "set." at bounding box center [997, 308] width 35 height 23
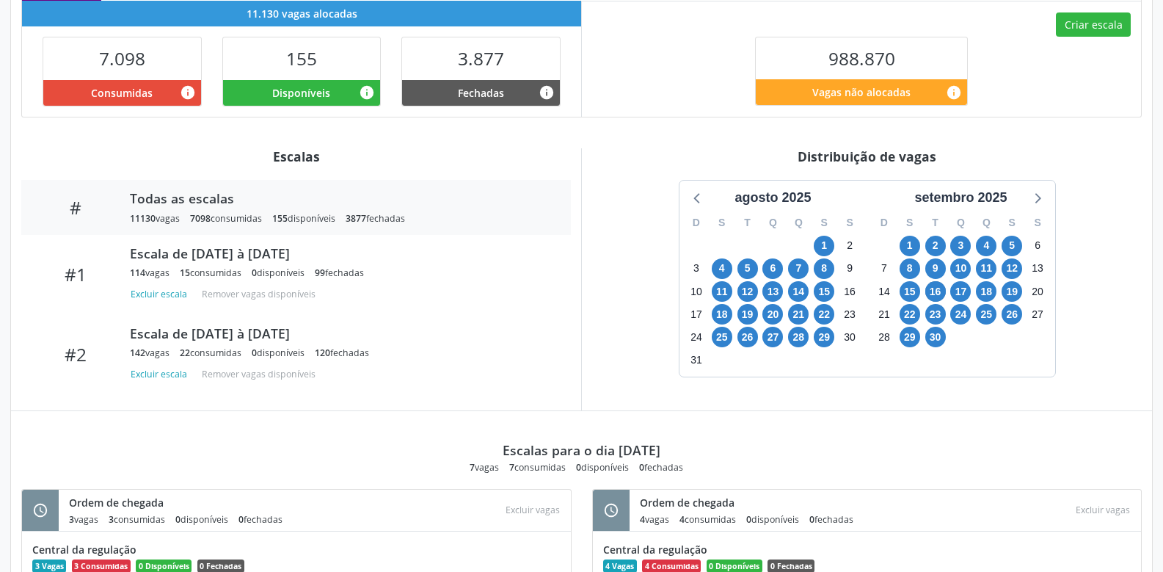
click at [900, 247] on div "1" at bounding box center [910, 245] width 21 height 23
click at [909, 250] on span "1" at bounding box center [910, 246] width 21 height 21
click at [937, 341] on span "30" at bounding box center [935, 337] width 21 height 21
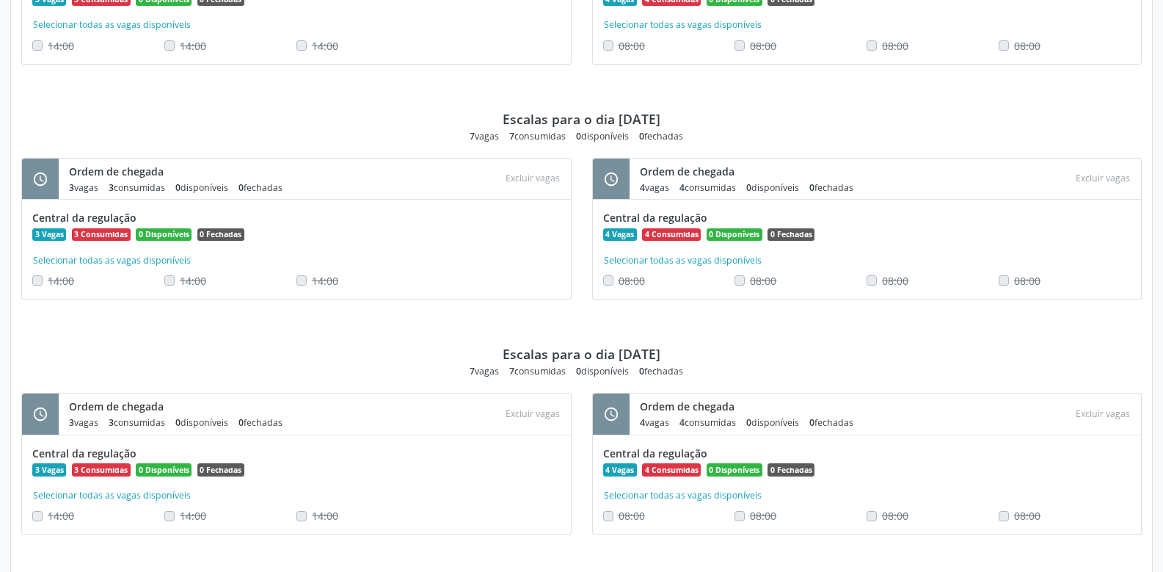
scroll to position [4688, 0]
